Goal: Task Accomplishment & Management: Manage account settings

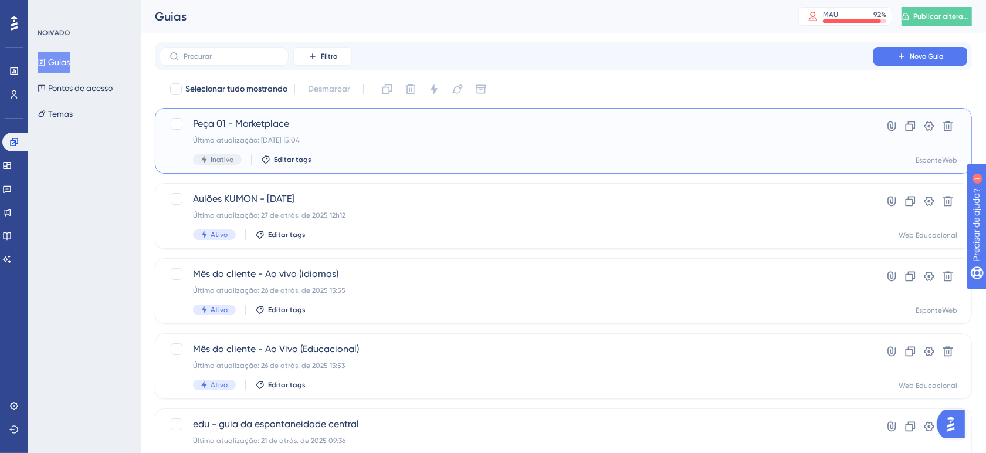
click at [348, 151] on div "Peça 01 - Marketplace Última atualização: [DATE] 15:04 Inativo Editar tags" at bounding box center [516, 141] width 647 height 48
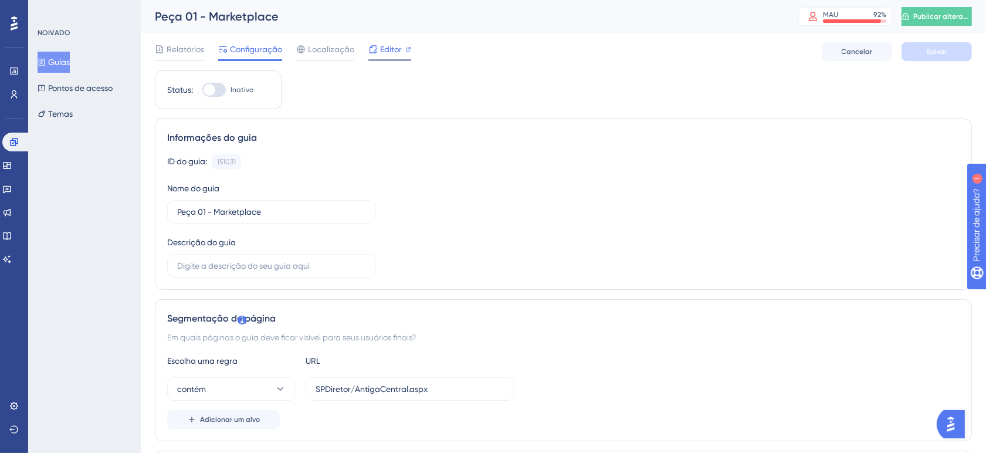
click at [400, 47] on font "Editor" at bounding box center [391, 49] width 22 height 9
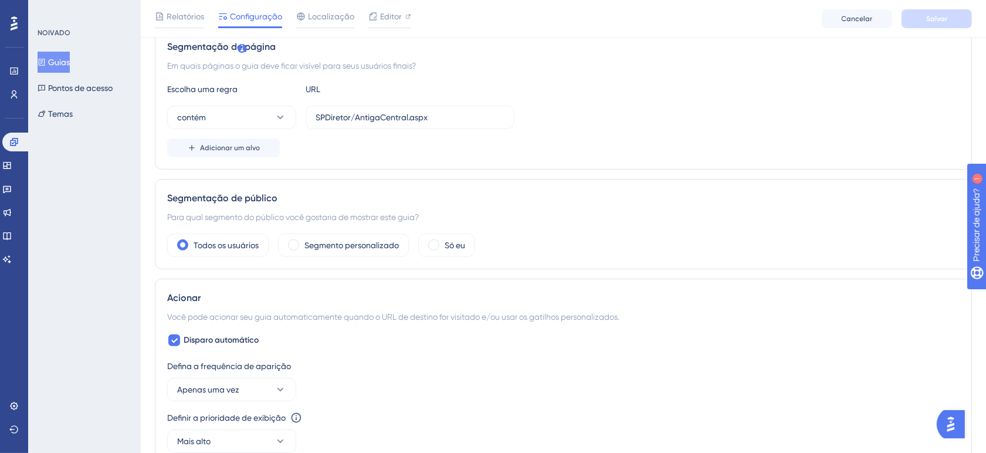
scroll to position [220, 0]
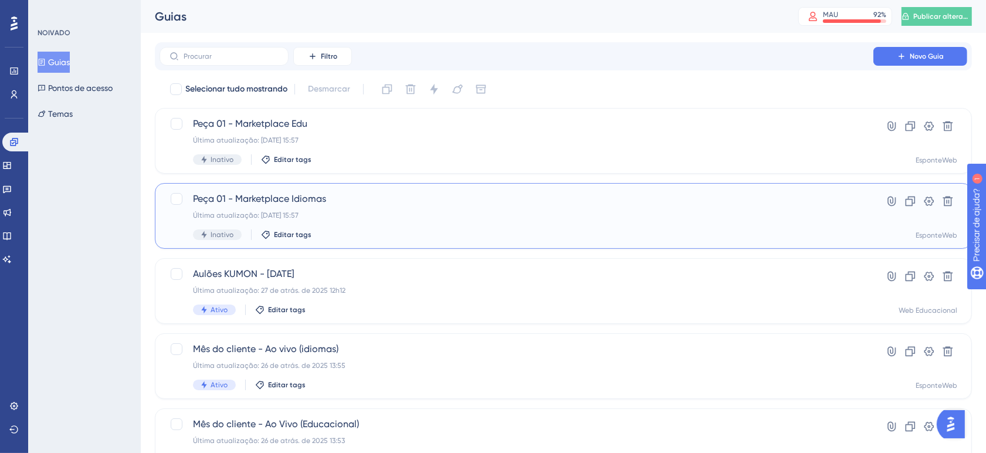
click at [382, 212] on div "Última atualização: [DATE] 15:57" at bounding box center [516, 215] width 647 height 9
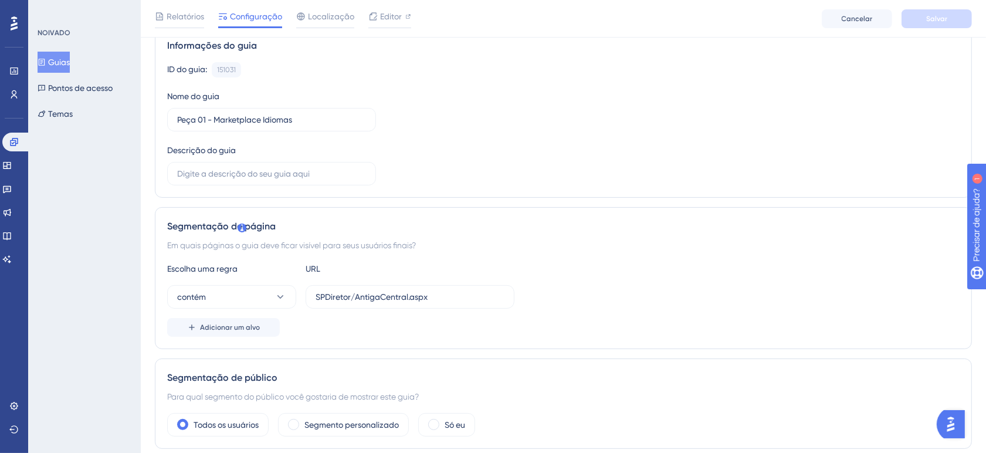
scroll to position [73, 0]
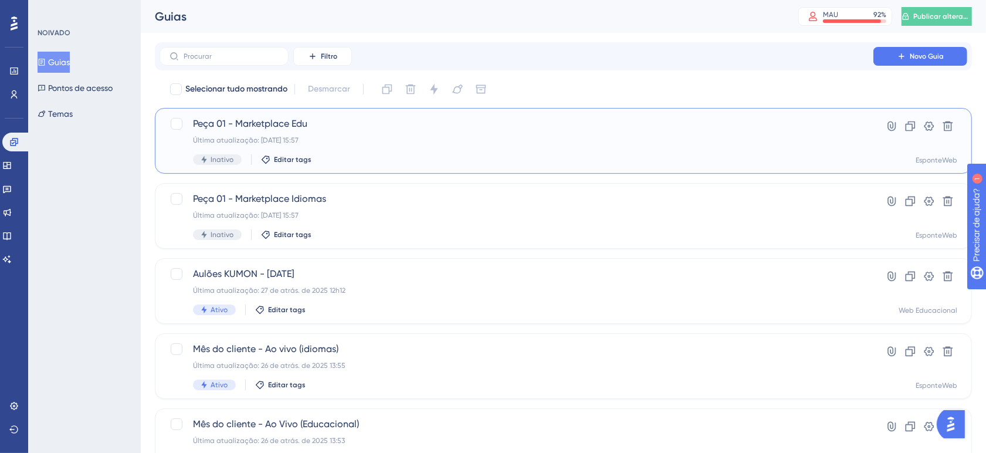
click at [389, 135] on div "Última atualização: [DATE] 15:57" at bounding box center [516, 139] width 647 height 9
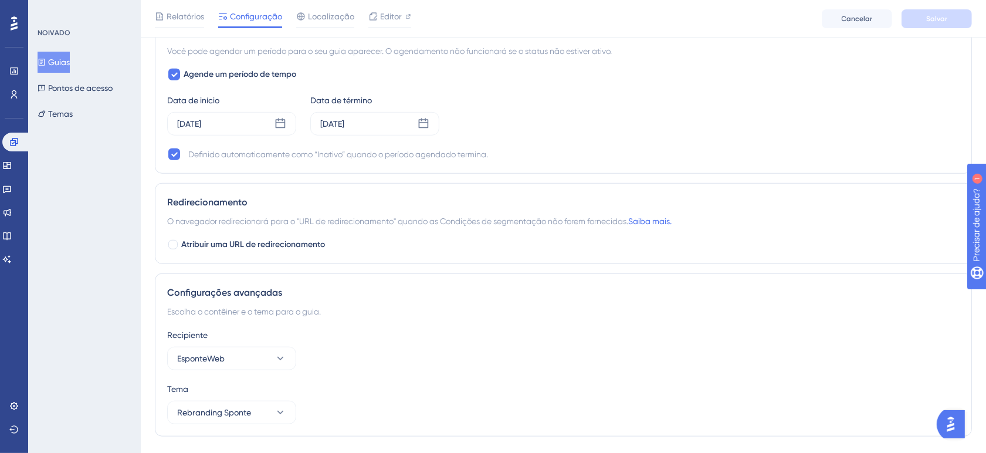
scroll to position [799, 0]
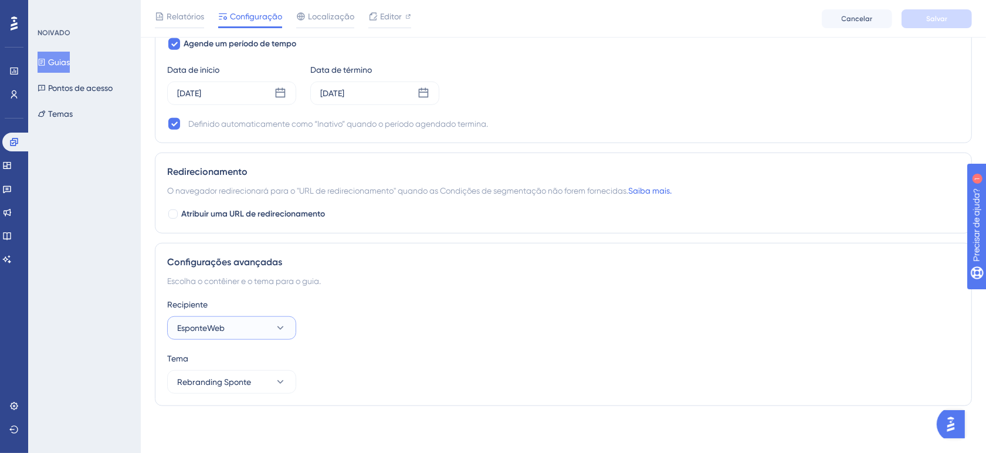
click at [271, 327] on button "EsponteWeb" at bounding box center [231, 327] width 129 height 23
click at [271, 332] on button "EsponteWeb" at bounding box center [231, 327] width 129 height 23
click at [248, 359] on font "Web Educacional" at bounding box center [217, 363] width 66 height 9
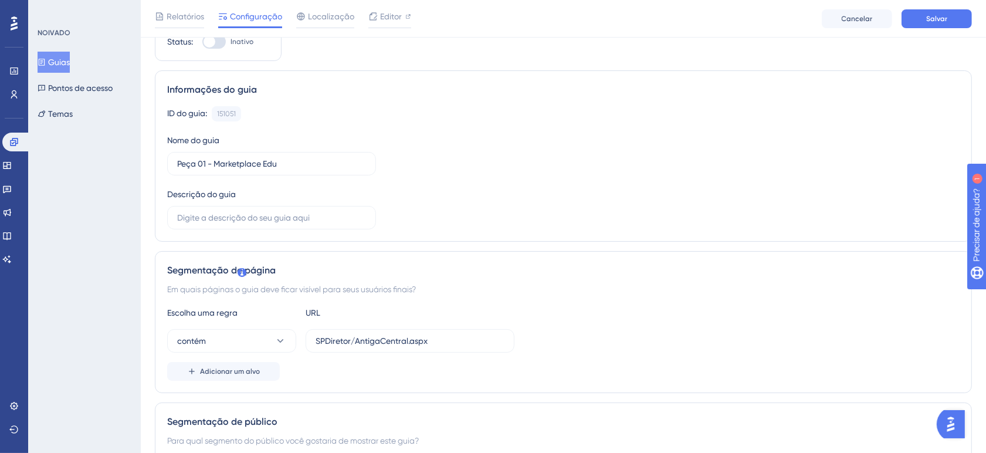
scroll to position [0, 0]
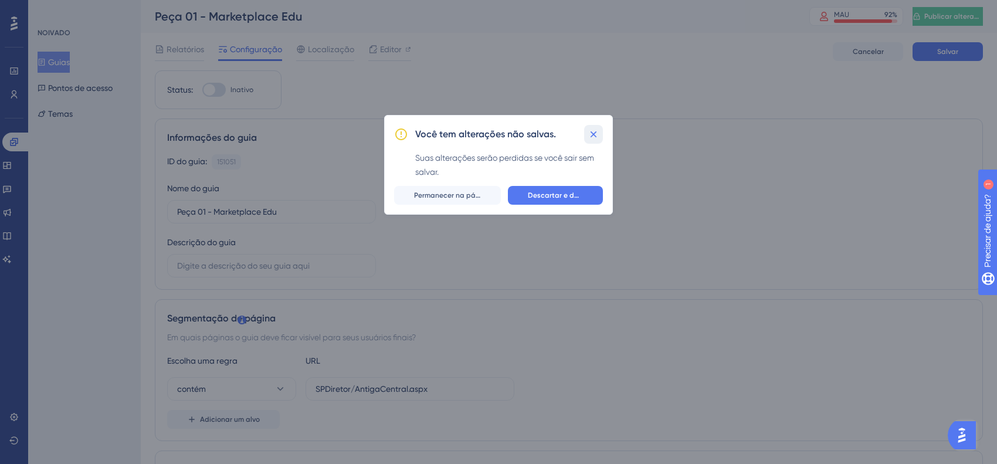
click at [590, 138] on icon at bounding box center [594, 134] width 12 height 12
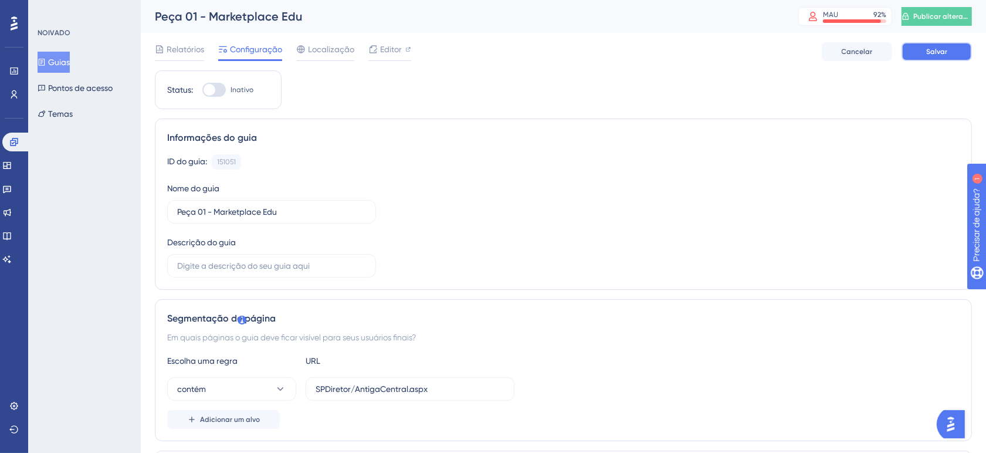
click at [925, 56] on button "Salvar" at bounding box center [936, 51] width 70 height 19
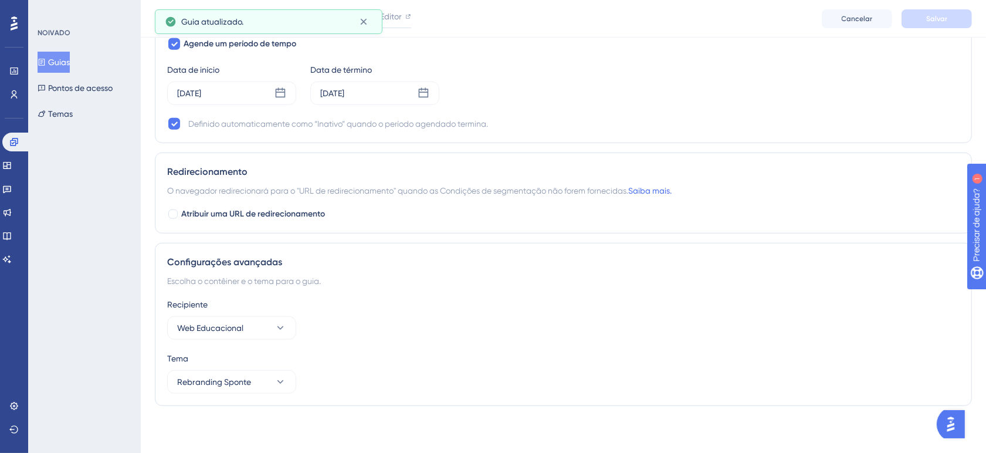
scroll to position [799, 0]
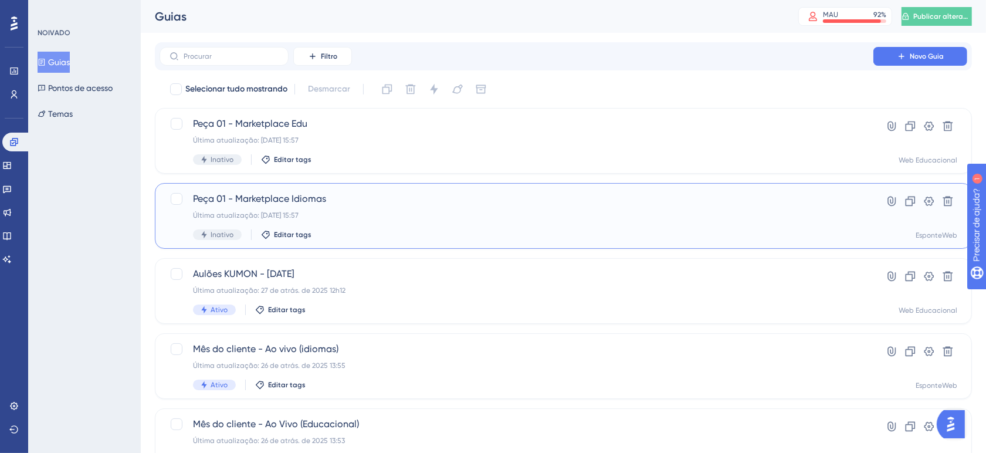
click at [387, 199] on span "Peça 01 - Marketplace Idiomas" at bounding box center [516, 199] width 647 height 14
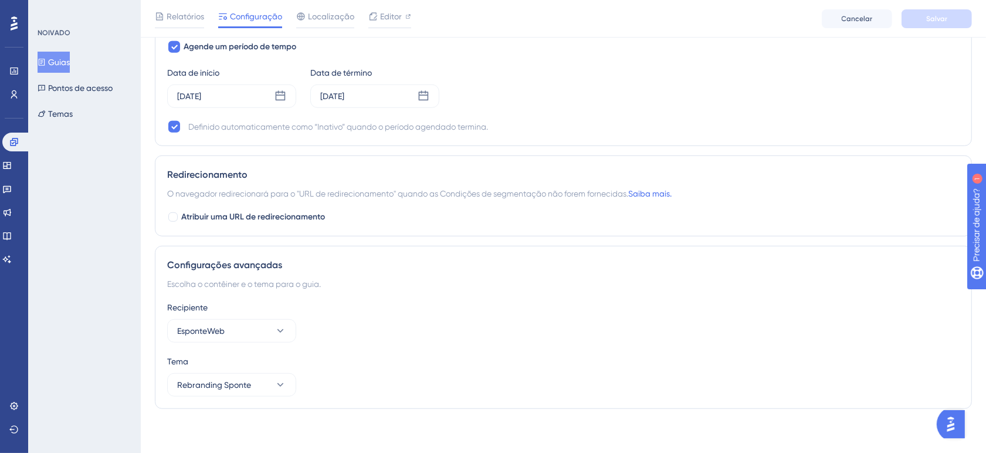
scroll to position [799, 0]
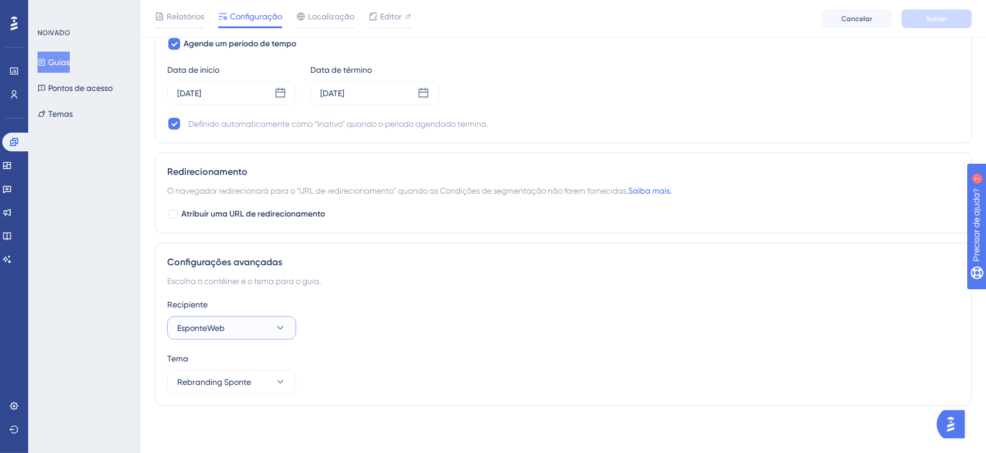
click at [267, 327] on button "EsponteWeb" at bounding box center [231, 327] width 129 height 23
click at [232, 386] on font "EsponteWeb" at bounding box center [207, 386] width 47 height 9
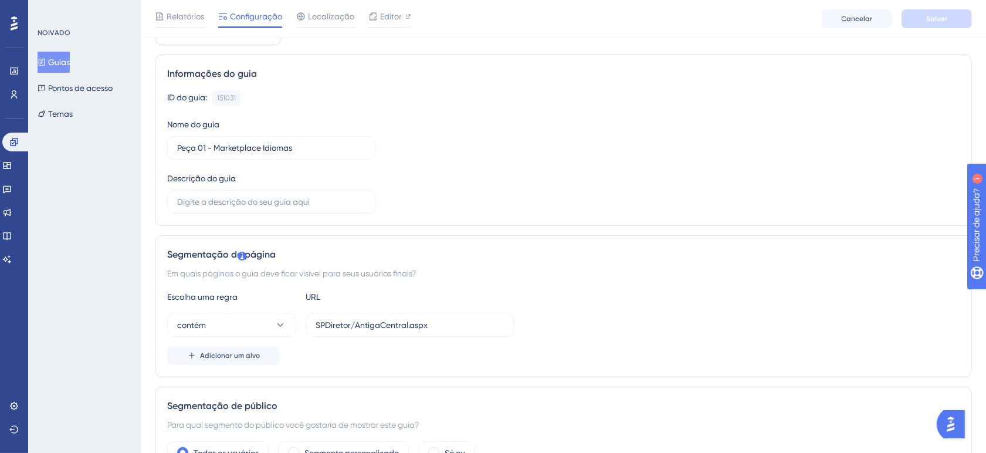
scroll to position [0, 0]
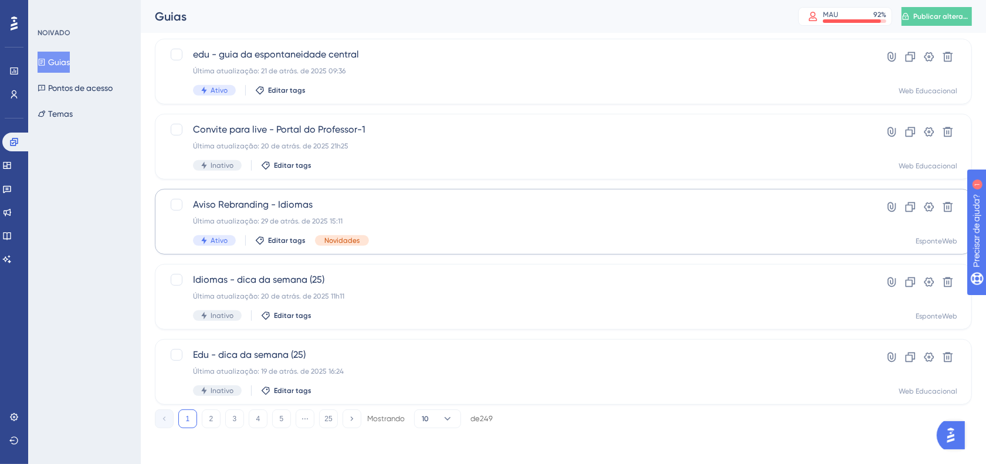
scroll to position [446, 0]
click at [12, 168] on link at bounding box center [6, 165] width 9 height 19
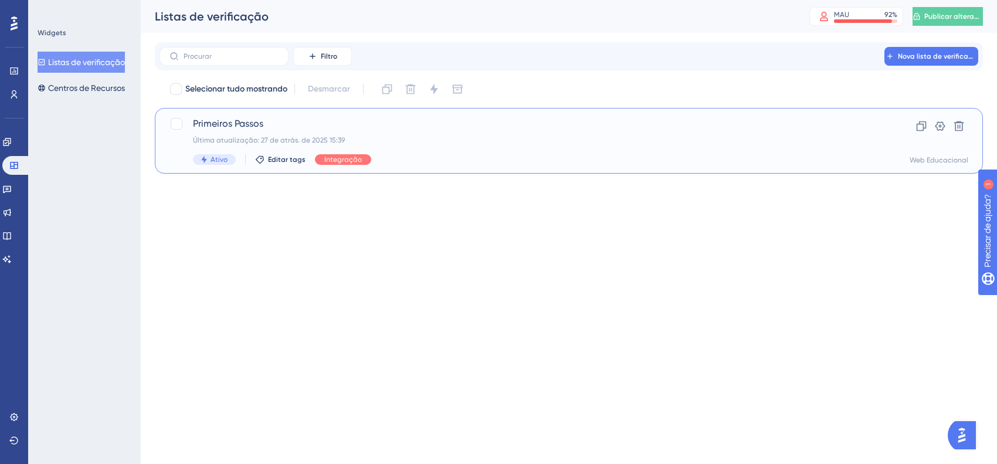
click at [452, 142] on div "Última atualização: 27 de atrás. de 2025 15:39" at bounding box center [522, 139] width 658 height 9
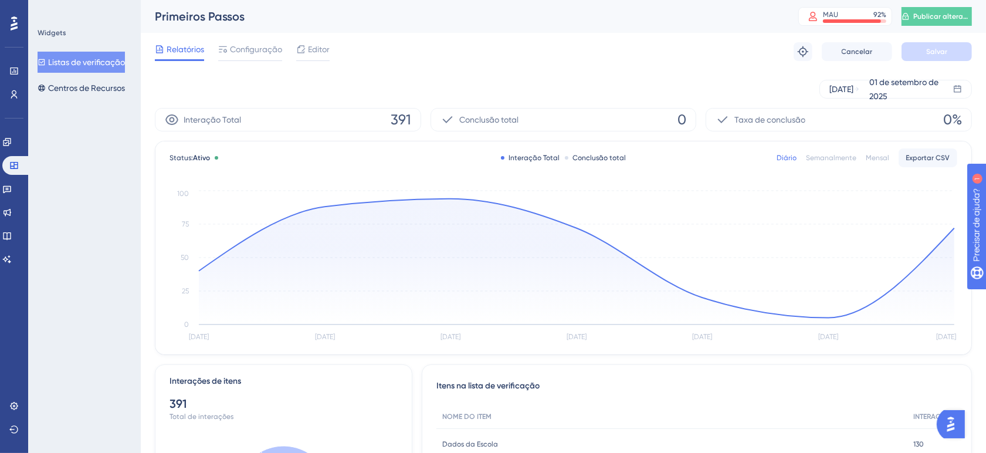
click at [308, 57] on div "Editor" at bounding box center [312, 51] width 33 height 19
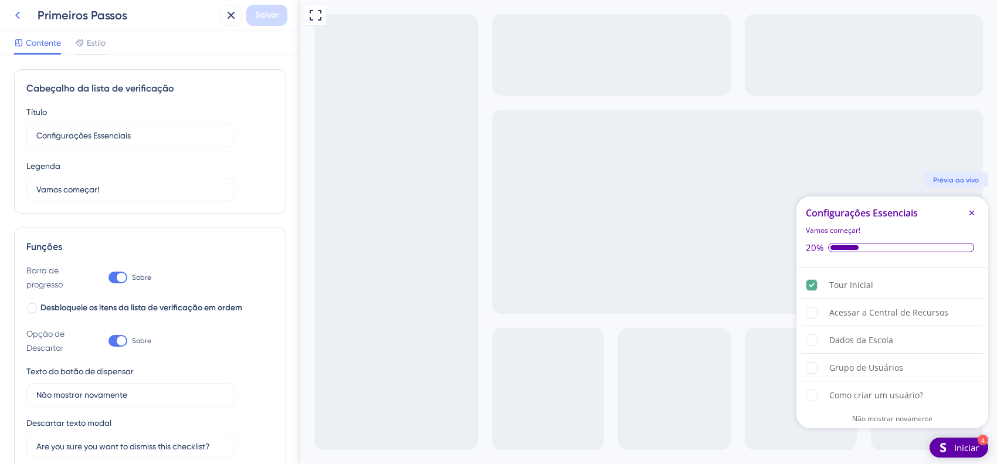
click at [15, 10] on icon at bounding box center [18, 15] width 14 height 14
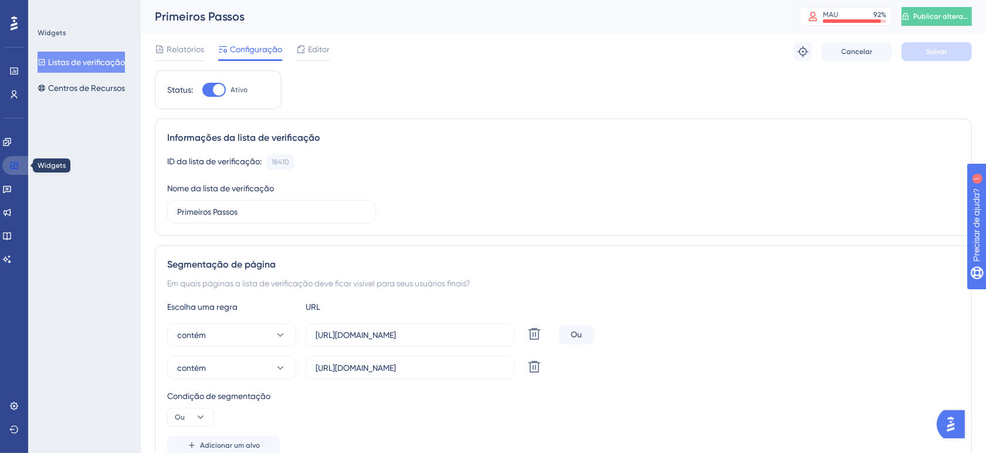
click at [12, 156] on link at bounding box center [16, 165] width 28 height 19
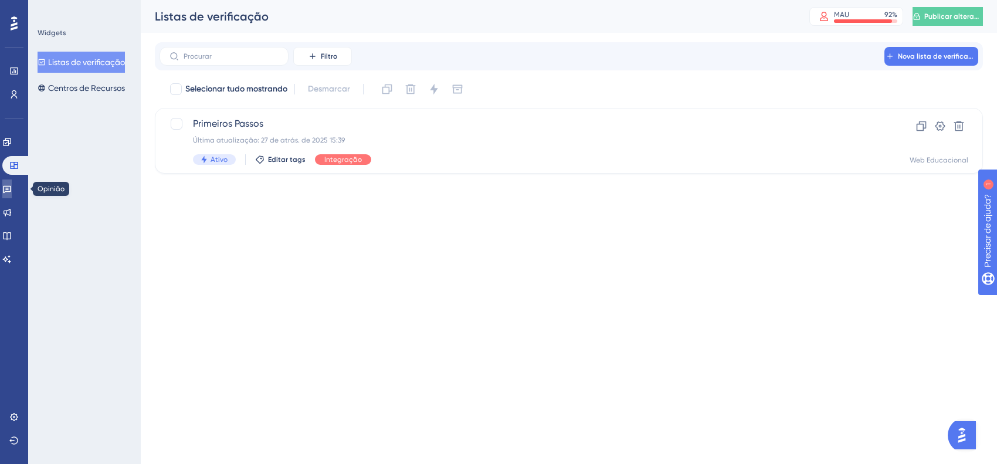
click at [12, 188] on icon at bounding box center [6, 188] width 9 height 9
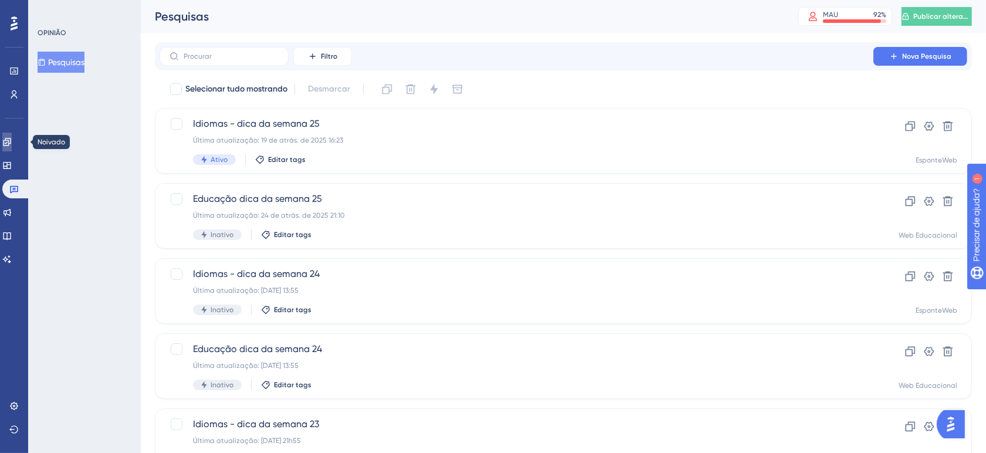
click at [11, 144] on icon at bounding box center [7, 142] width 8 height 8
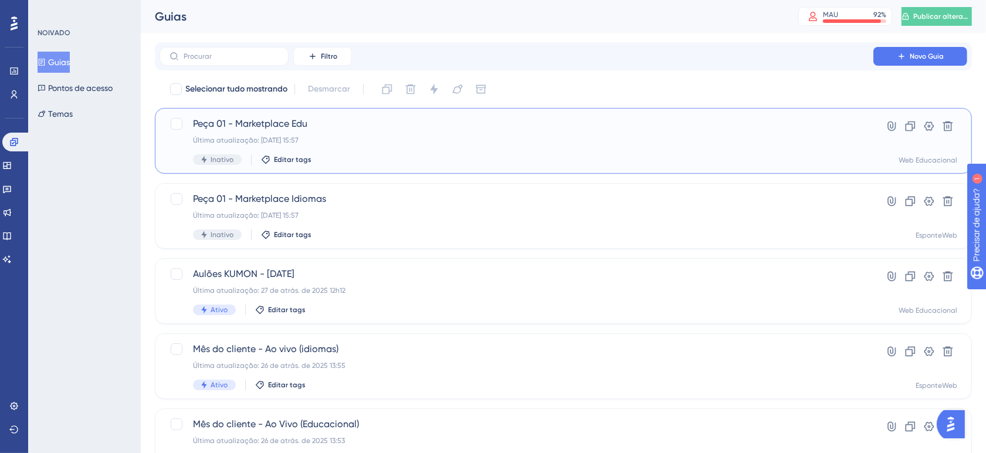
click at [358, 154] on div "Inativo Editar tags" at bounding box center [516, 159] width 647 height 11
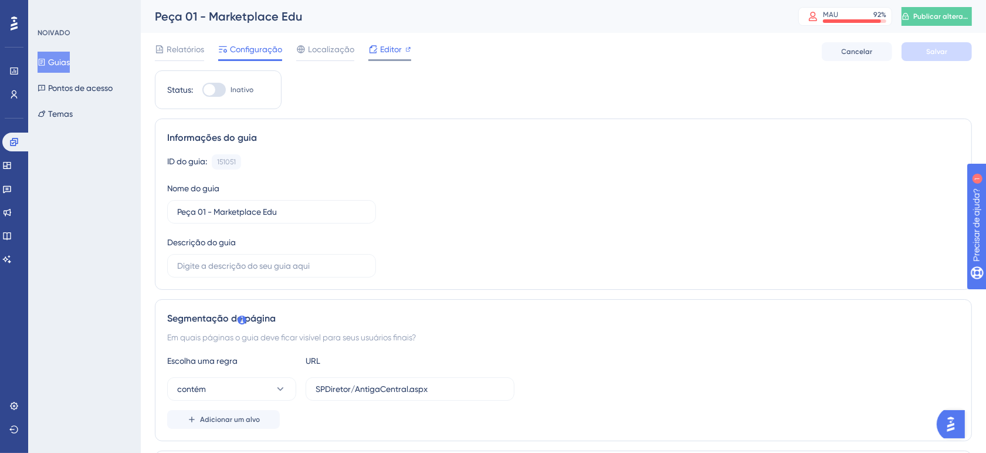
click at [374, 47] on icon at bounding box center [372, 49] width 9 height 9
click at [15, 18] on icon at bounding box center [14, 23] width 7 height 14
